Goal: Task Accomplishment & Management: Manage account settings

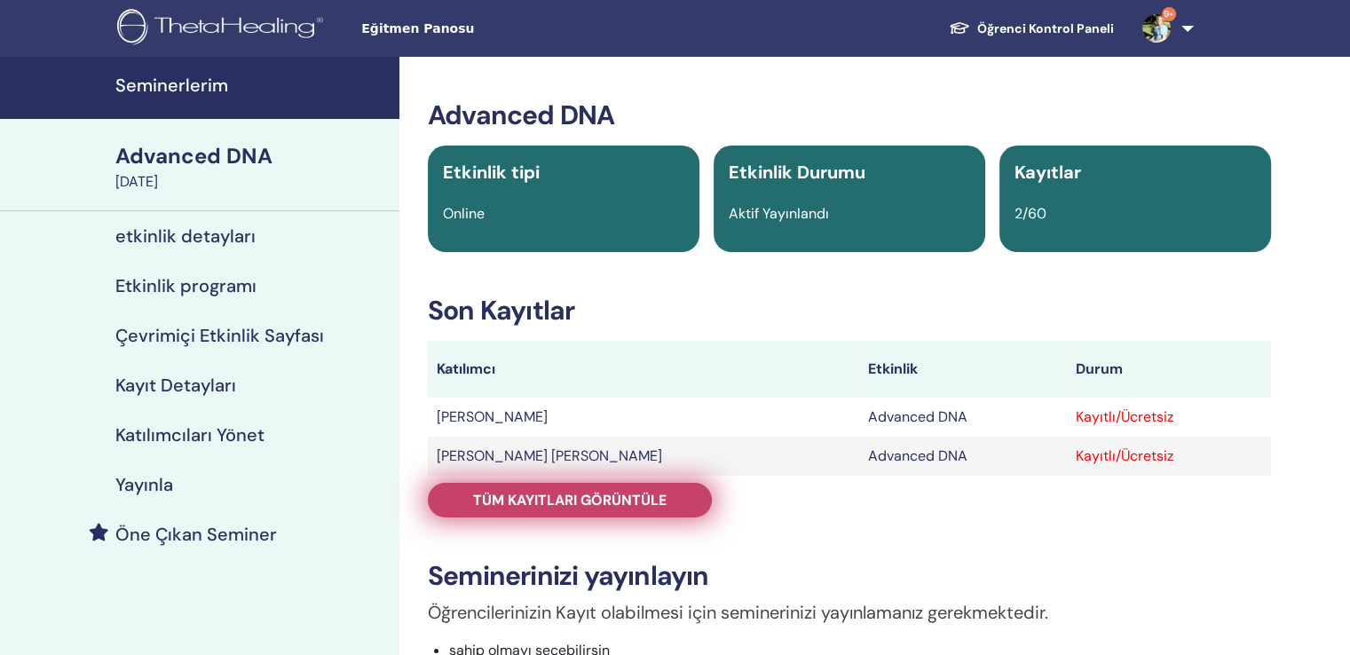
click at [533, 491] on span "Tüm kayıtları görüntüle" at bounding box center [570, 500] width 194 height 19
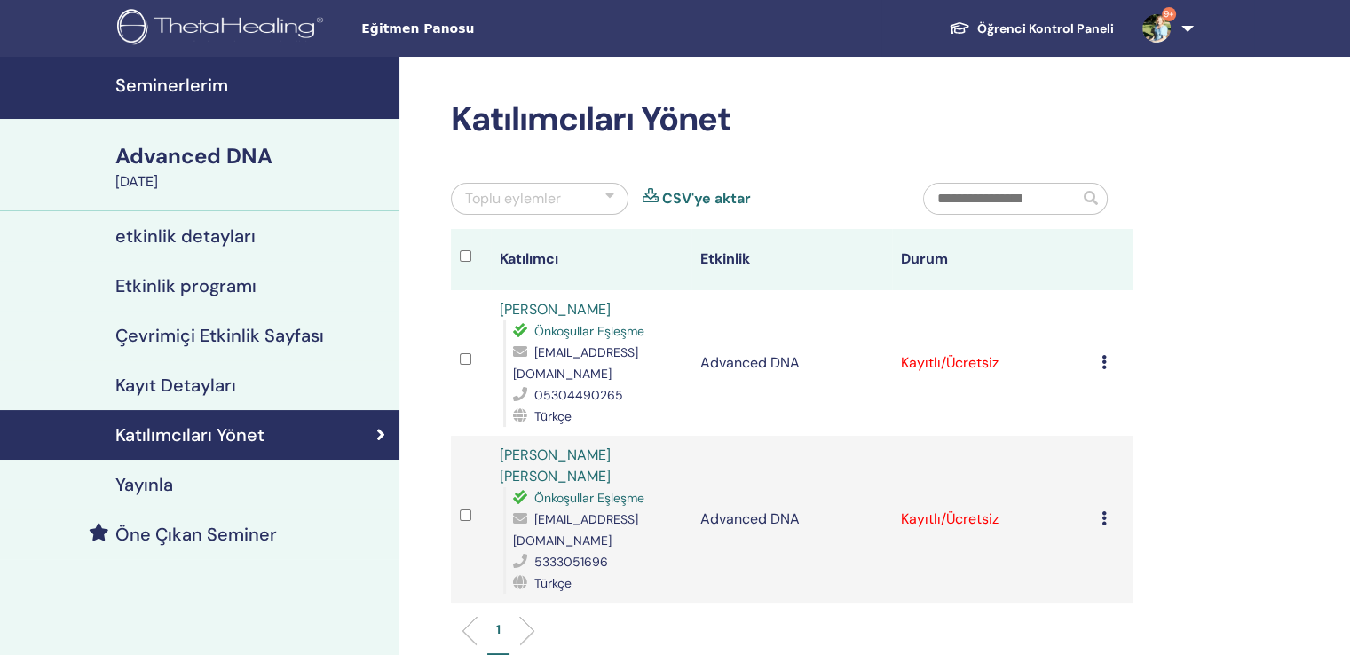
click at [181, 375] on h4 "Kayıt Detayları" at bounding box center [175, 385] width 121 height 21
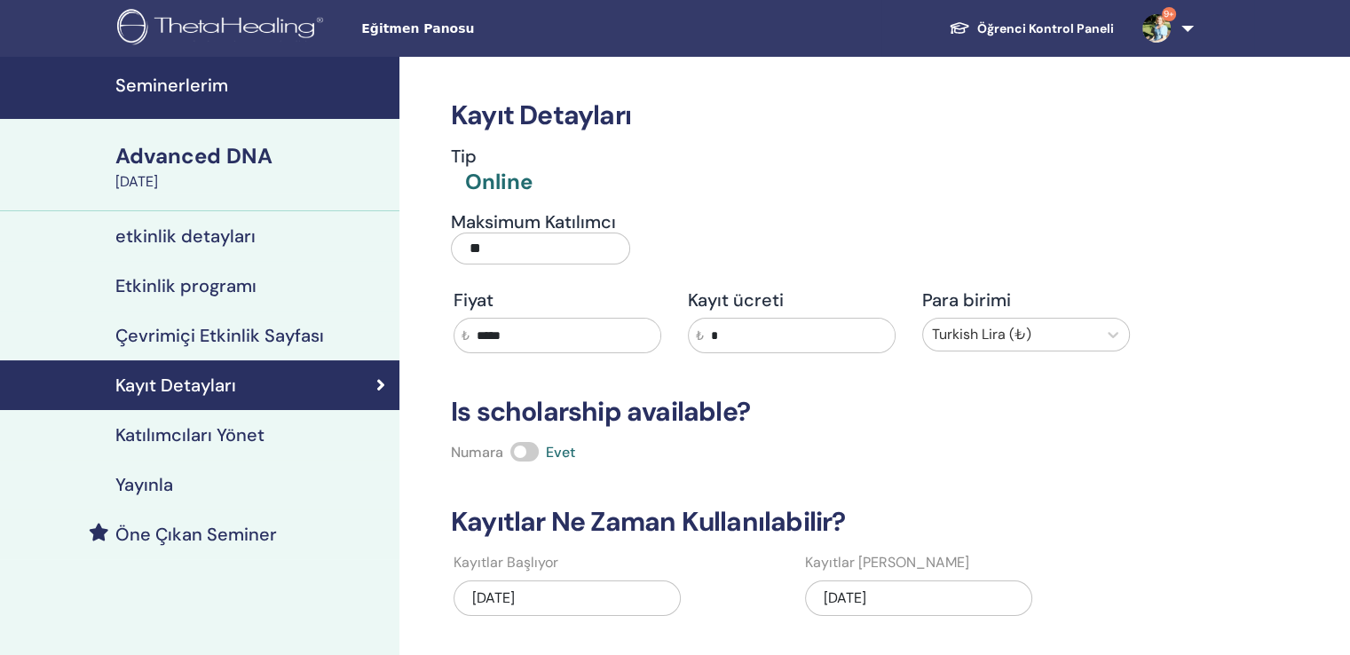
click at [194, 424] on h4 "Katılımcıları Yönet" at bounding box center [189, 434] width 149 height 21
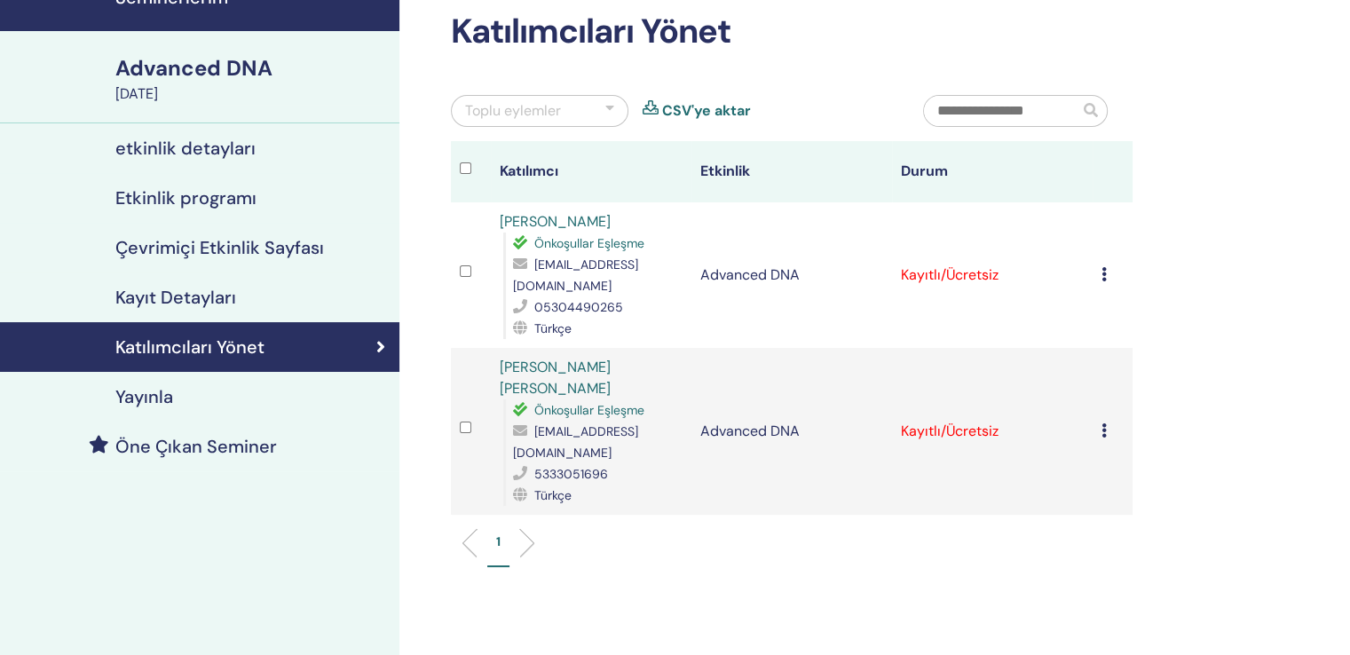
scroll to position [89, 0]
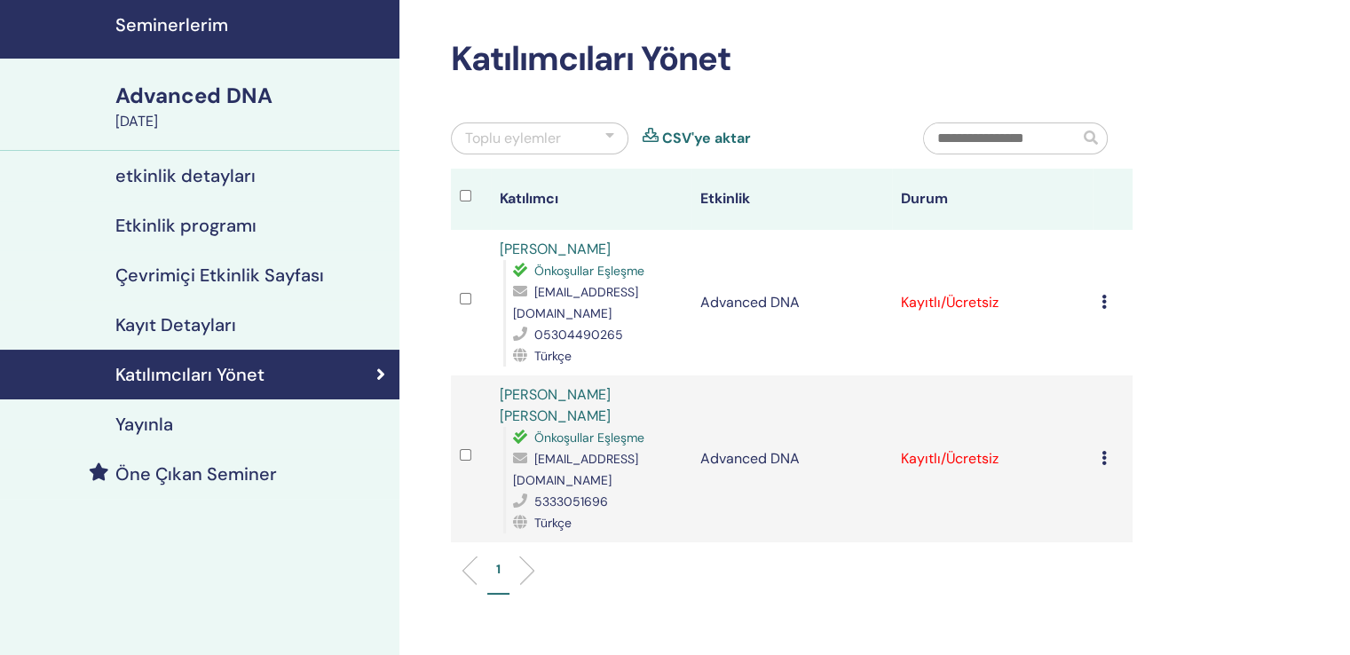
scroll to position [89, 0]
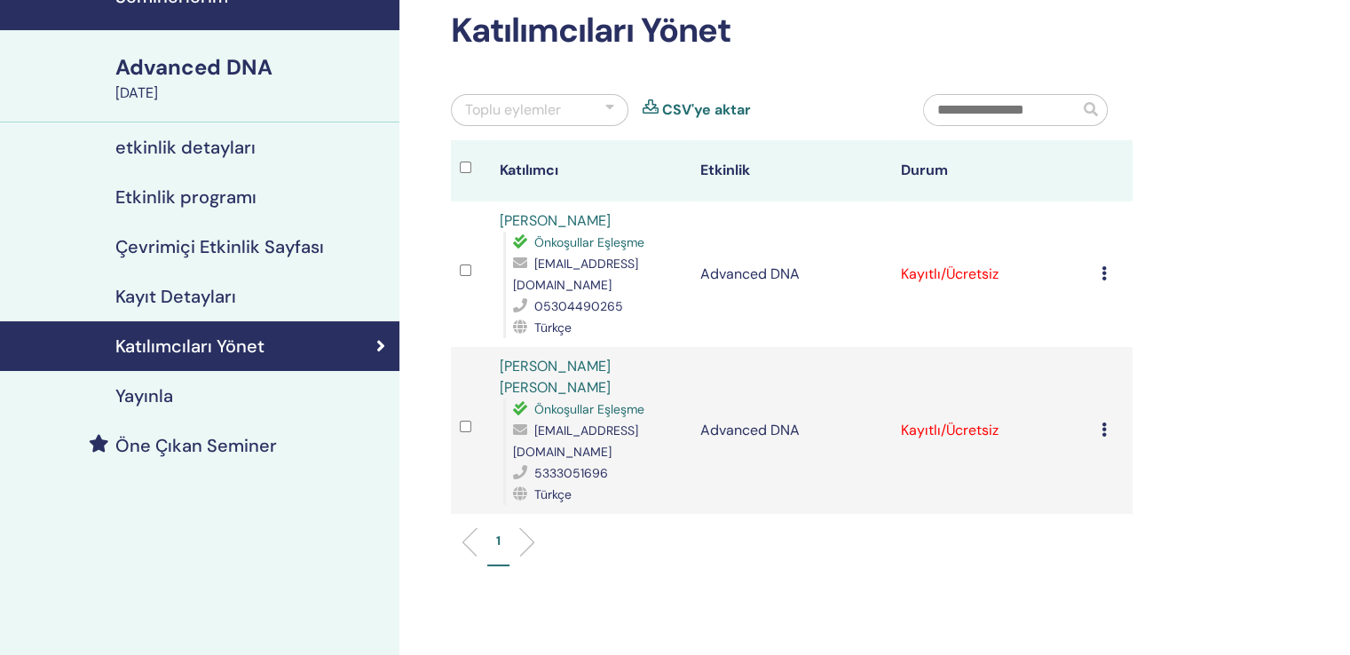
click at [202, 65] on div "Advanced DNA" at bounding box center [251, 67] width 273 height 30
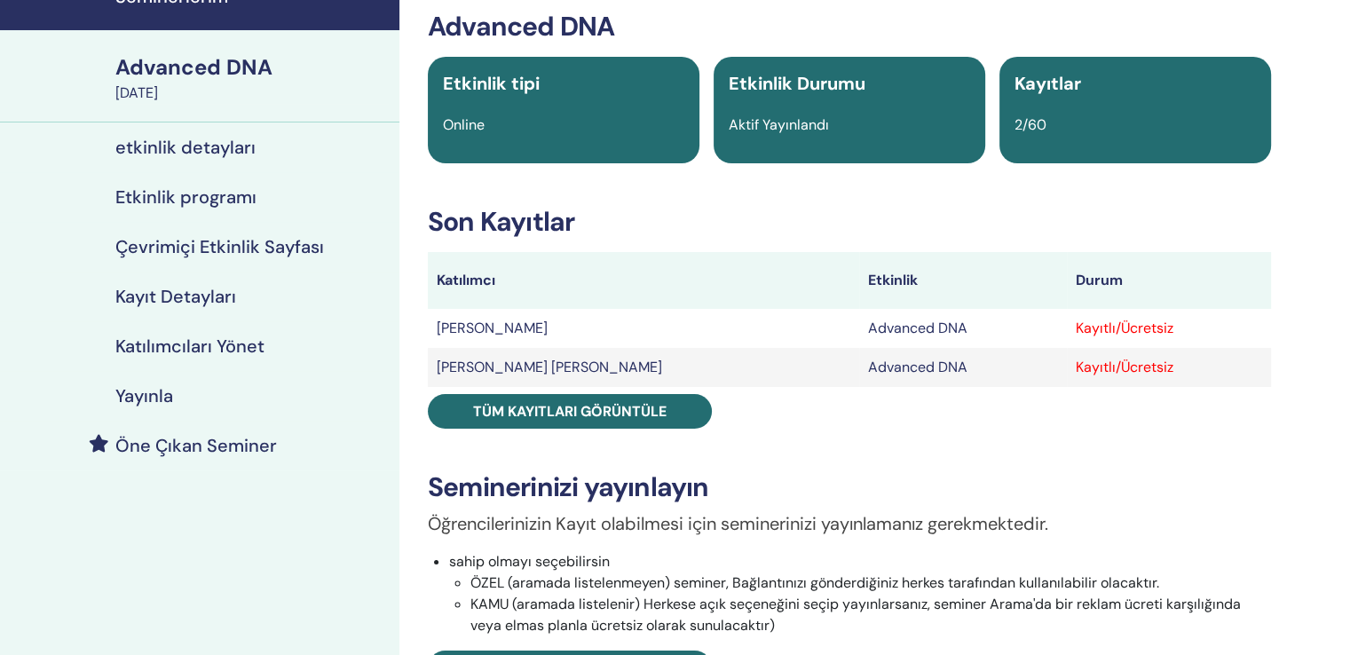
click at [84, 84] on div "Advanced DNA [DATE]" at bounding box center [200, 76] width 400 height 92
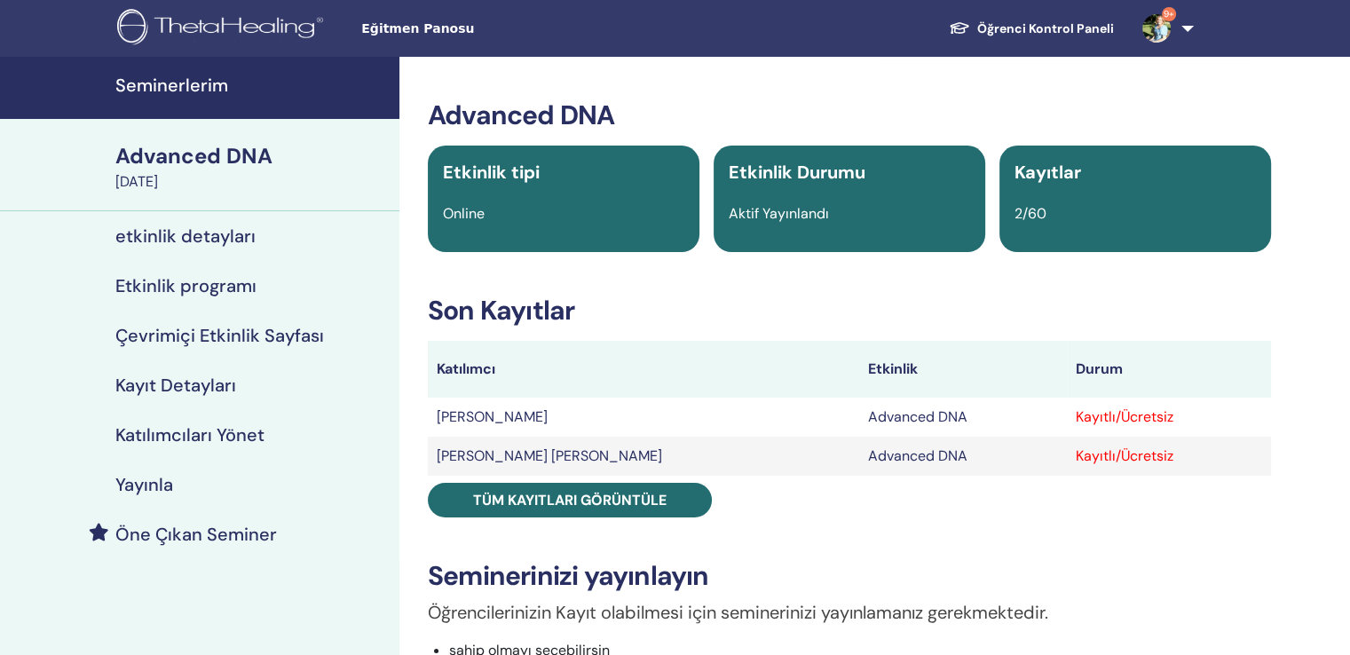
click at [154, 86] on h4 "Seminerlerim" at bounding box center [251, 85] width 273 height 21
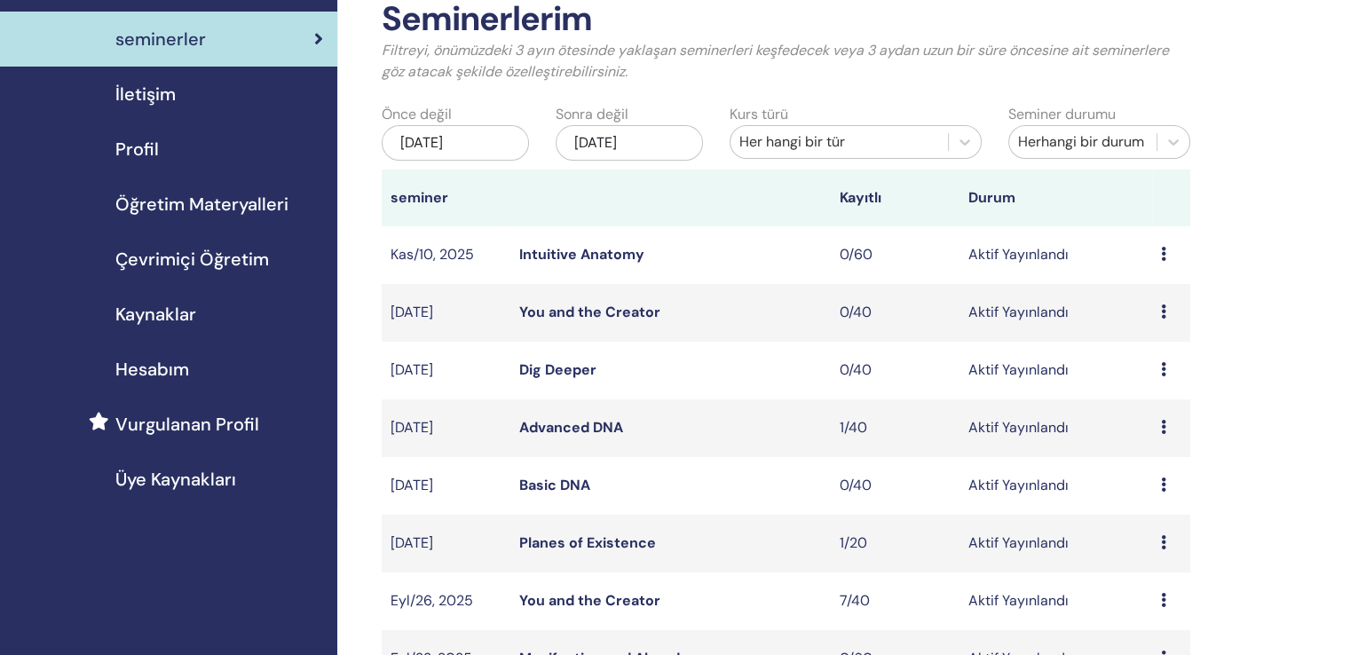
scroll to position [178, 0]
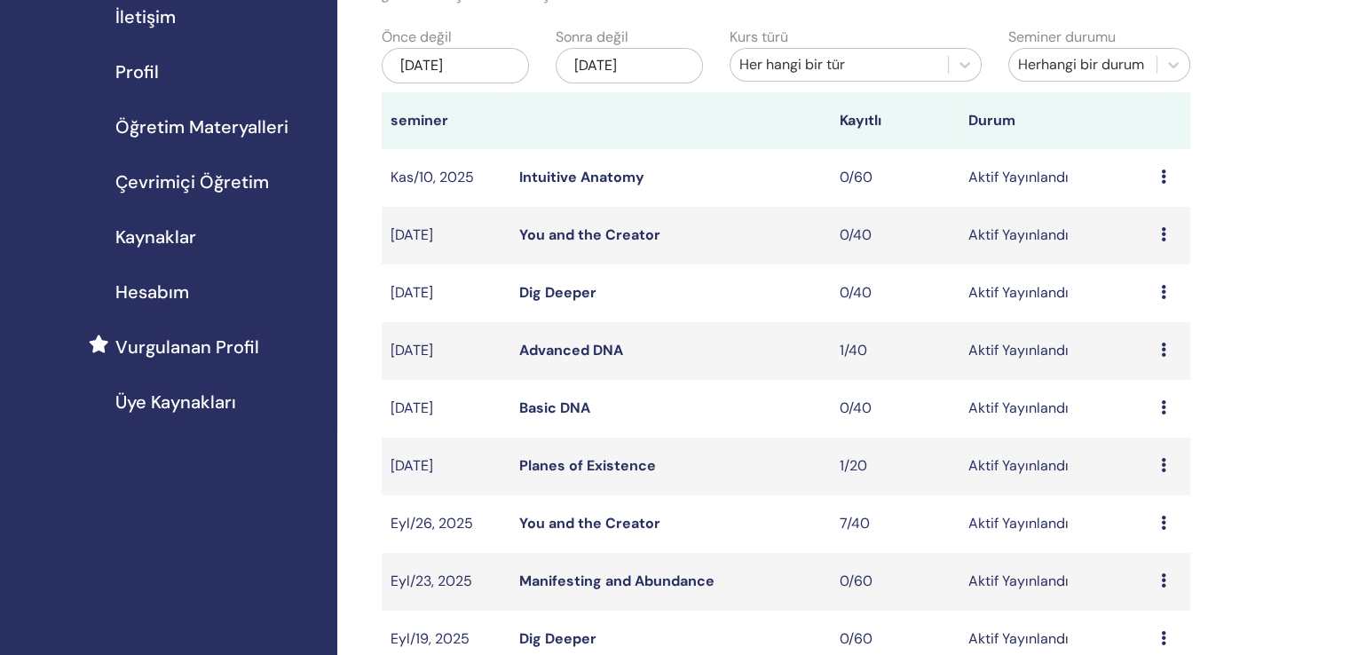
click at [575, 341] on link "Advanced DNA" at bounding box center [571, 350] width 104 height 19
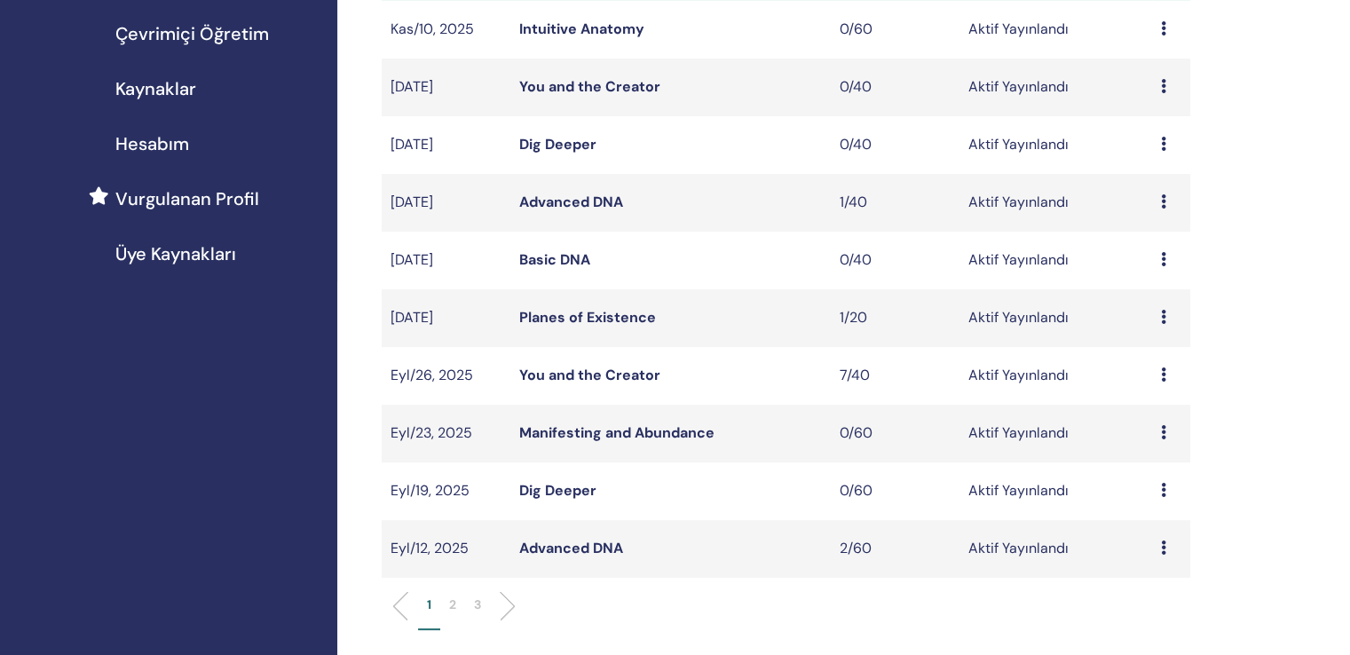
scroll to position [353, 0]
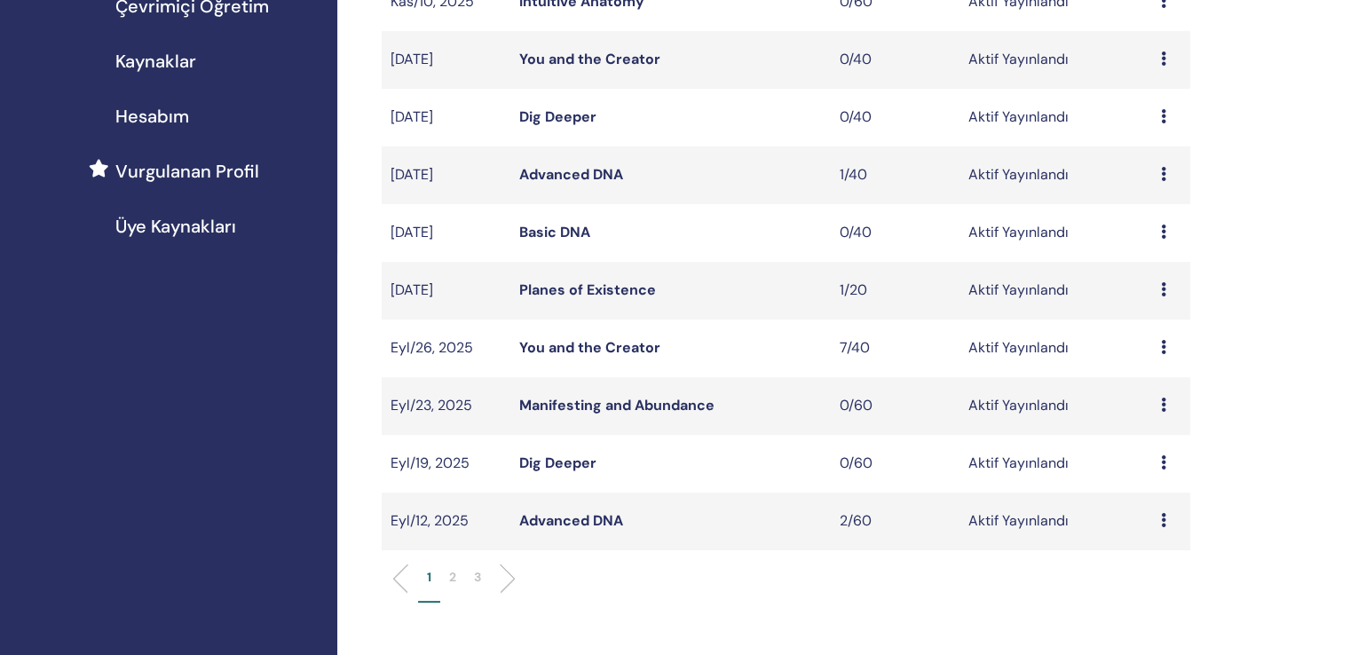
click at [563, 511] on link "Advanced DNA" at bounding box center [571, 520] width 104 height 19
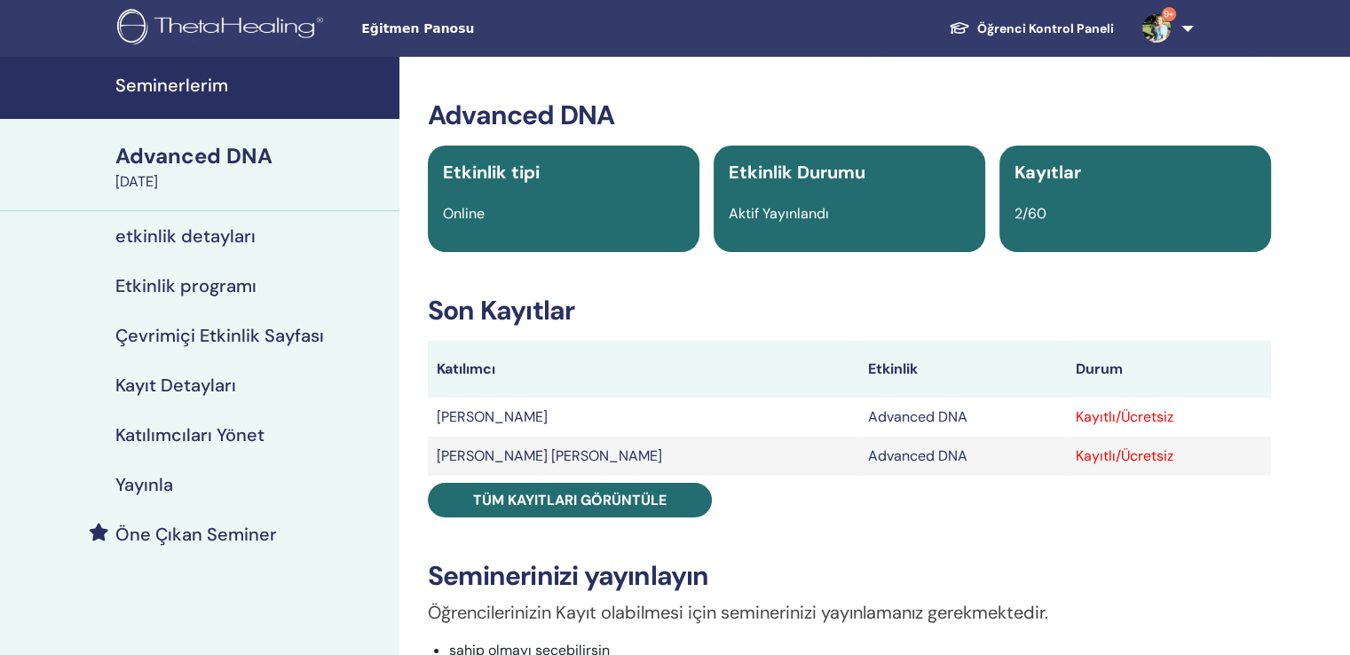
click at [161, 83] on h4 "Seminerlerim" at bounding box center [251, 85] width 273 height 21
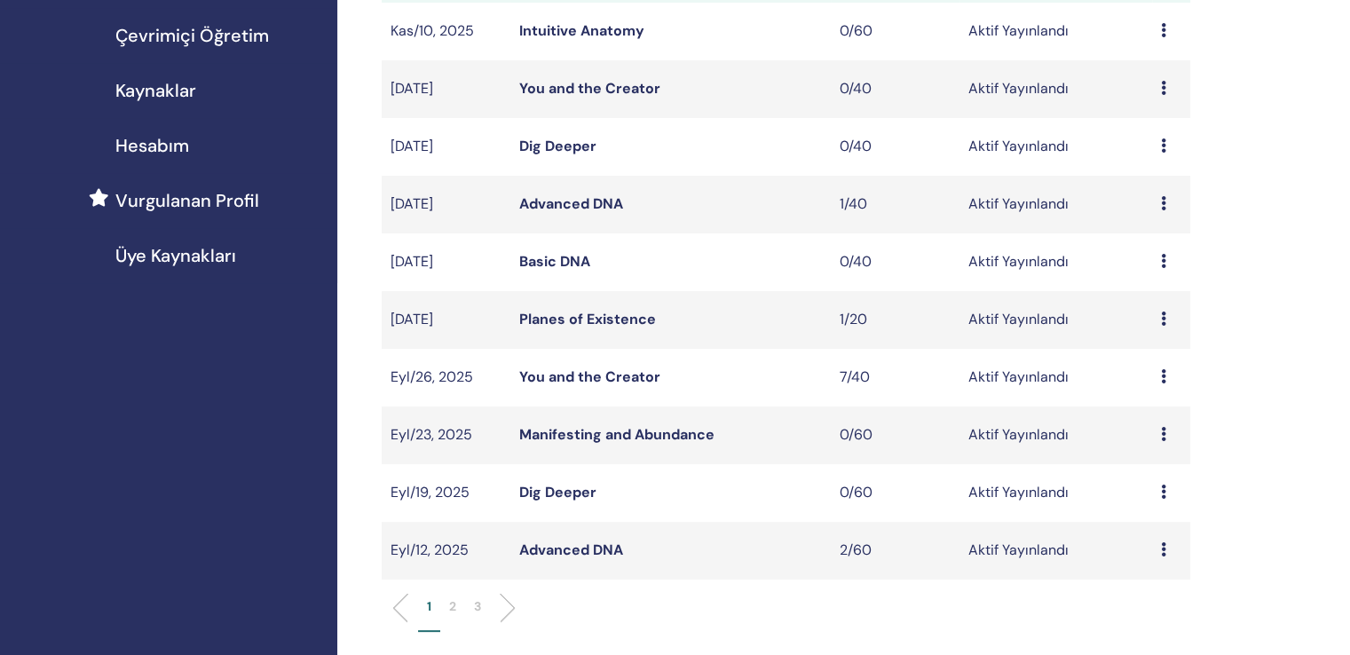
scroll to position [355, 0]
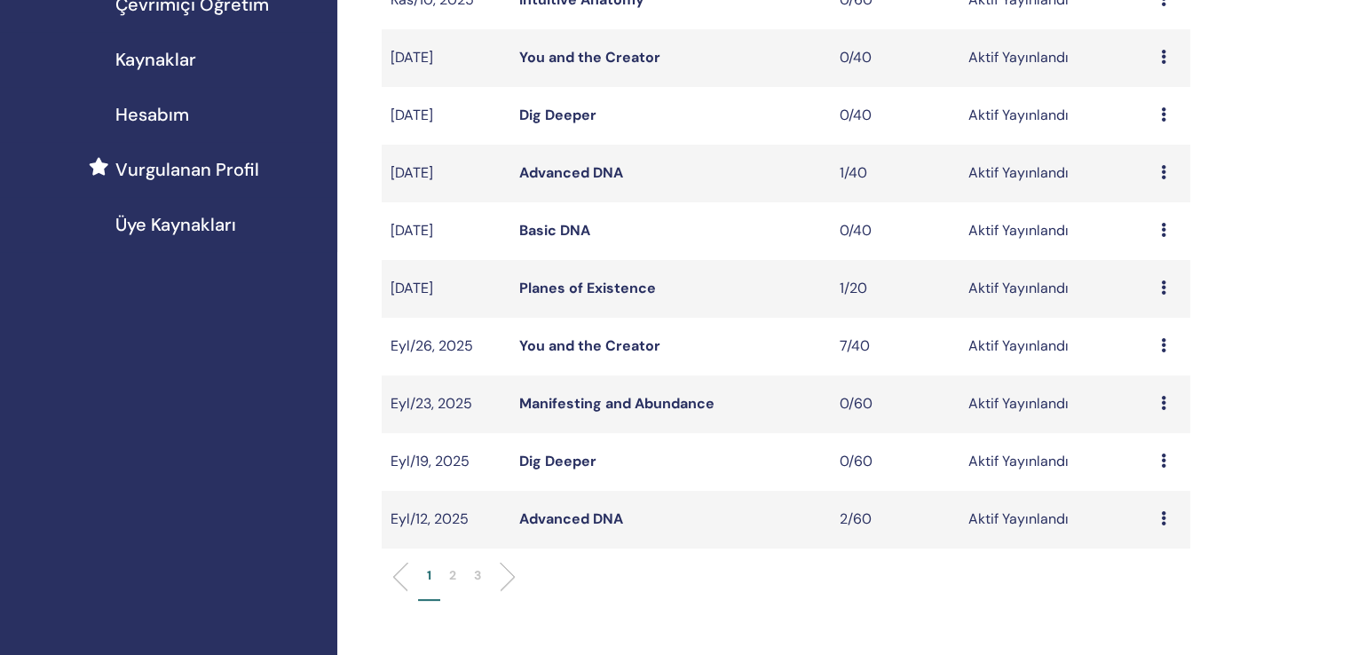
click at [1161, 165] on icon at bounding box center [1163, 172] width 5 height 14
click at [1136, 217] on link "katılımcılar" at bounding box center [1150, 215] width 72 height 19
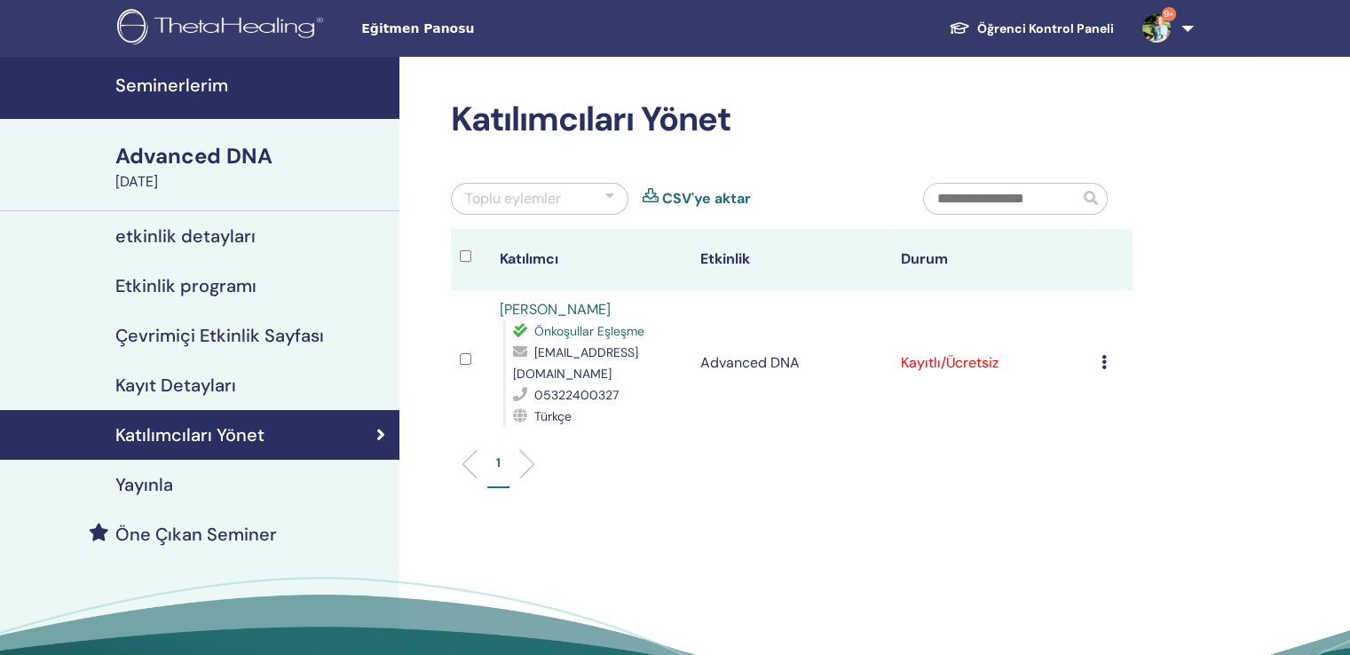
click at [1105, 355] on icon at bounding box center [1104, 362] width 5 height 14
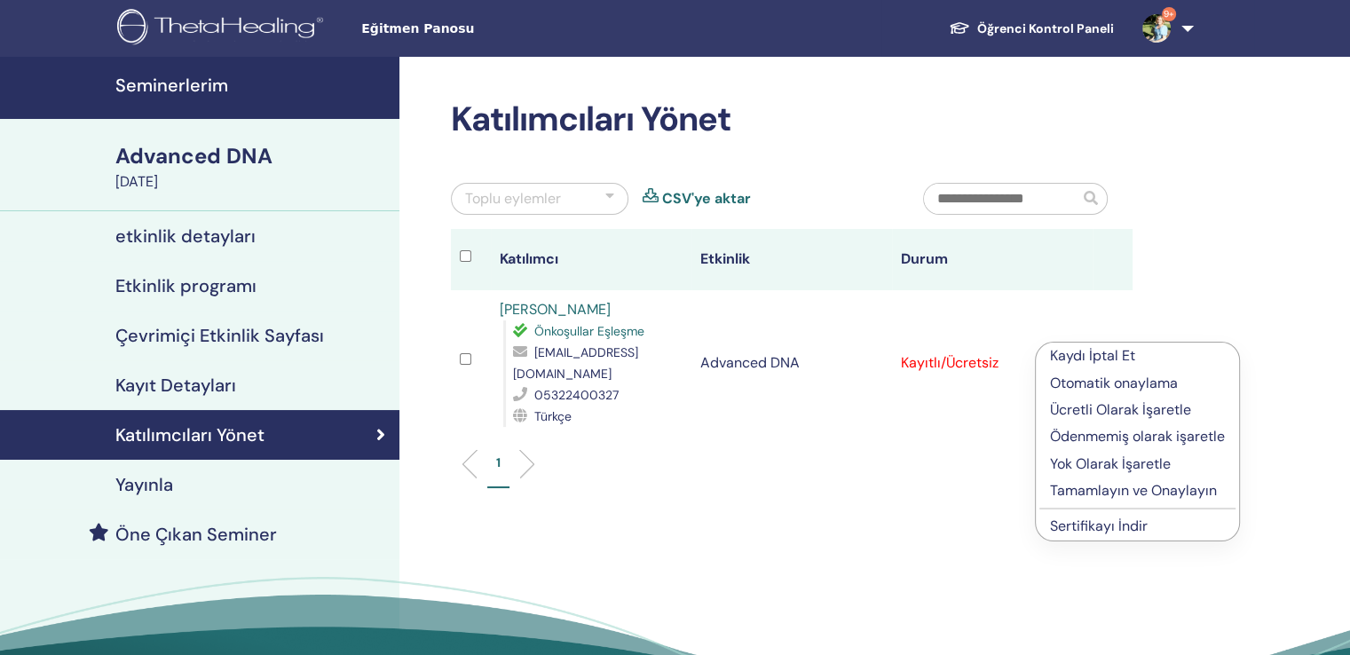
click at [1095, 353] on p "Kaydı İptal Et" at bounding box center [1137, 355] width 175 height 21
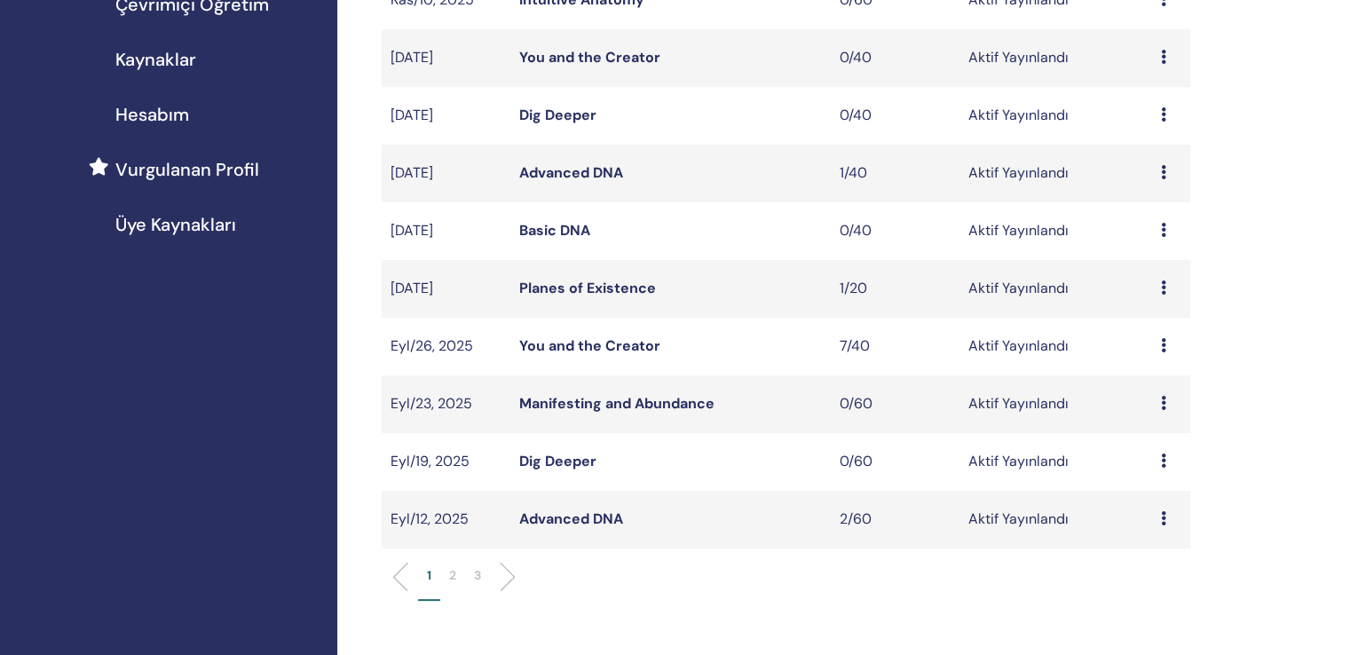
scroll to position [533, 0]
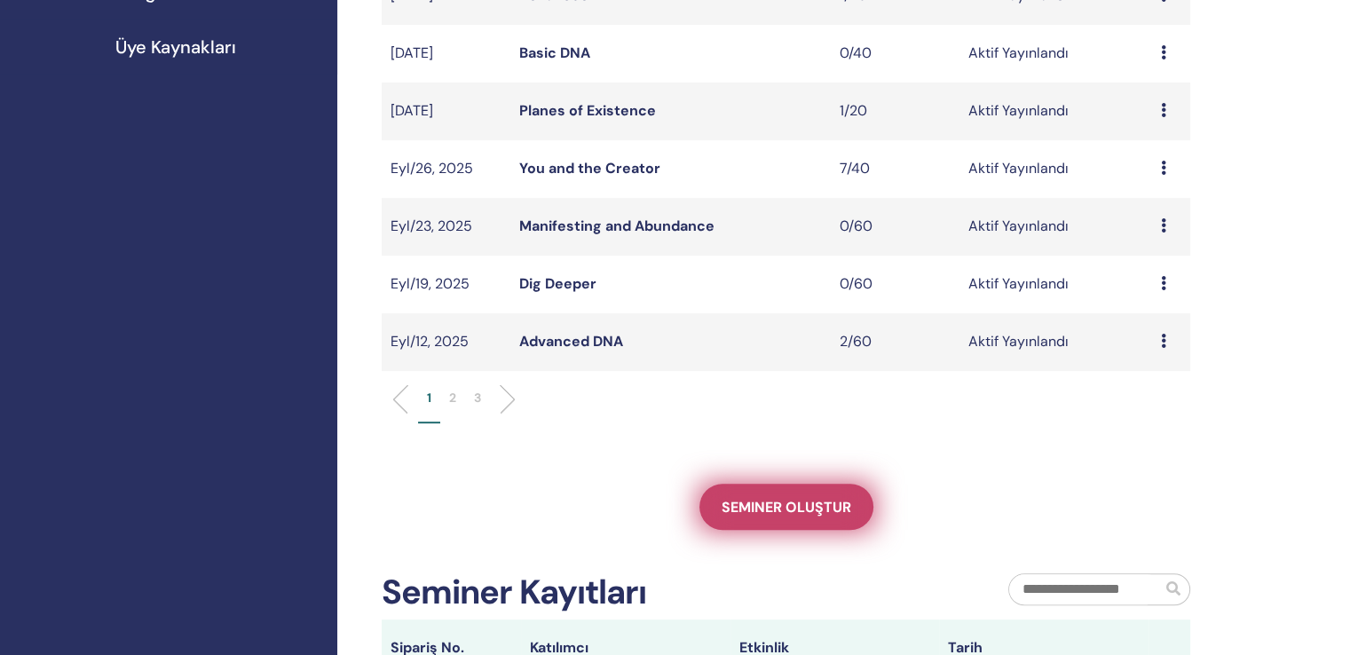
click at [800, 498] on span "Seminer oluştur" at bounding box center [787, 507] width 130 height 19
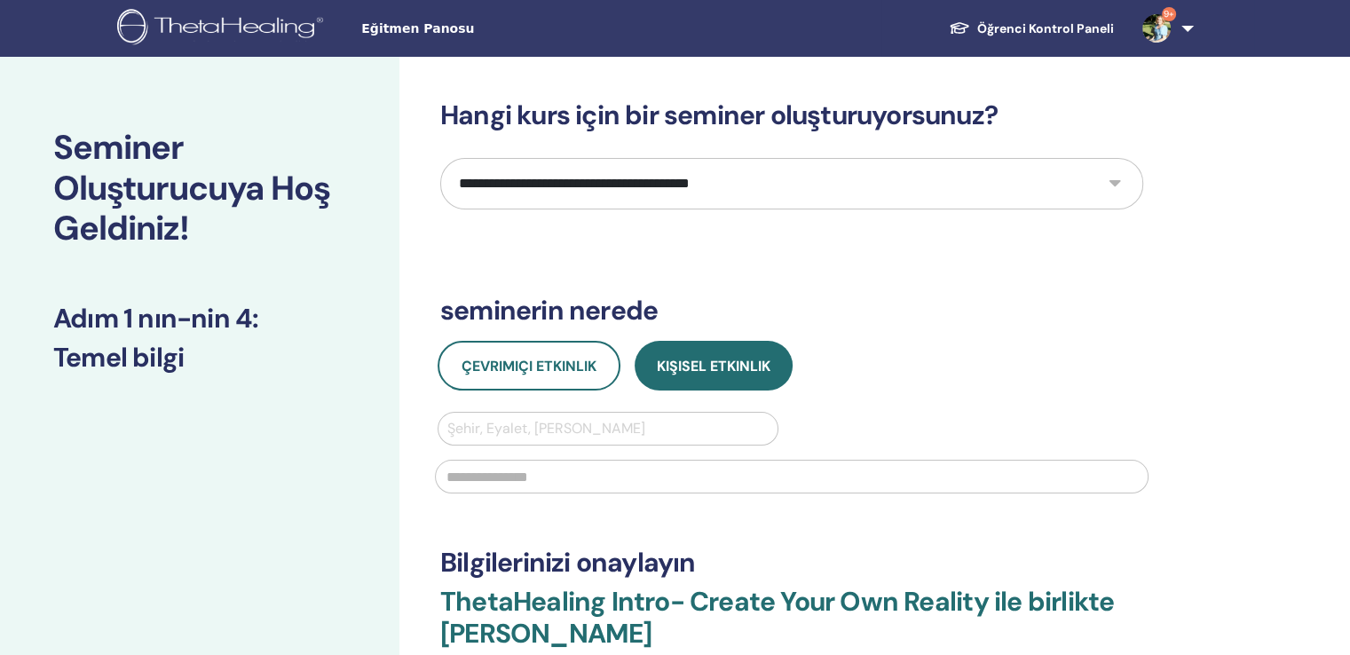
click at [657, 162] on select "**********" at bounding box center [791, 183] width 703 height 51
click at [1203, 203] on div "**********" at bounding box center [850, 534] width 900 height 955
